Goal: Task Accomplishment & Management: Manage account settings

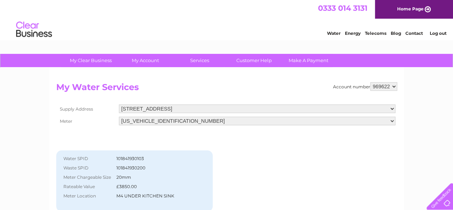
click at [198, 141] on div "Water SPID 101841930103 Waste SPID 101841930200 Meter Chargeable Size 20mm Rate…" at bounding box center [134, 185] width 157 height 116
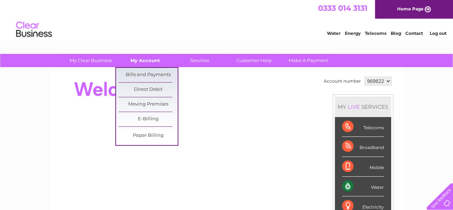
click at [149, 64] on link "My Account" at bounding box center [145, 60] width 59 height 13
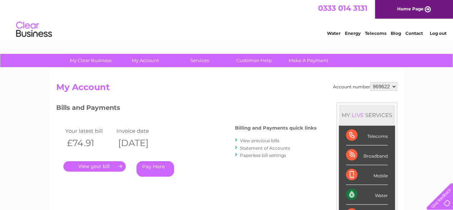
click at [66, 89] on h2 "My Account" at bounding box center [226, 89] width 341 height 14
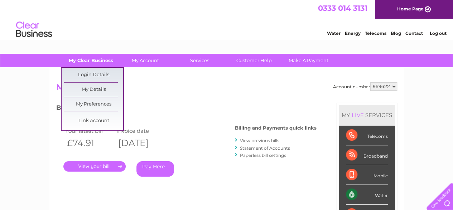
click at [100, 61] on link "My Clear Business" at bounding box center [90, 60] width 59 height 13
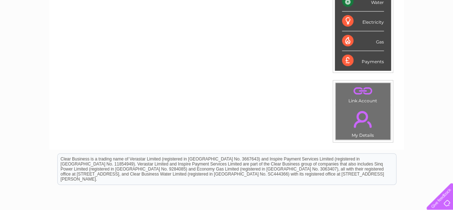
scroll to position [130, 0]
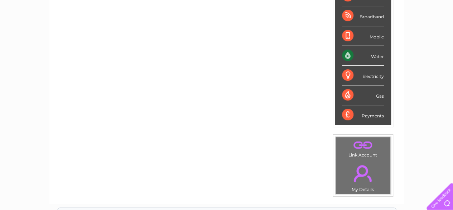
click at [360, 176] on link "." at bounding box center [363, 173] width 51 height 25
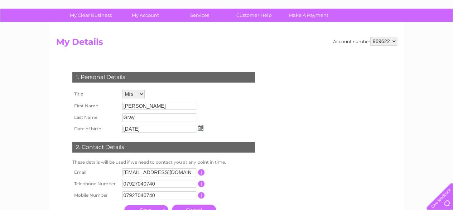
scroll to position [42, 0]
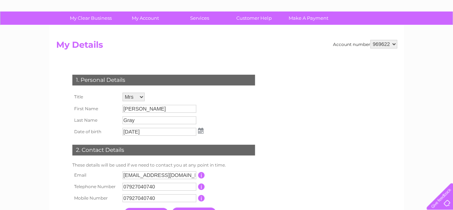
click at [48, 43] on div "My Clear Business Login Details My Details My Preferences Link Account My Accou…" at bounding box center [226, 188] width 453 height 354
